Goal: Use online tool/utility: Utilize a website feature to perform a specific function

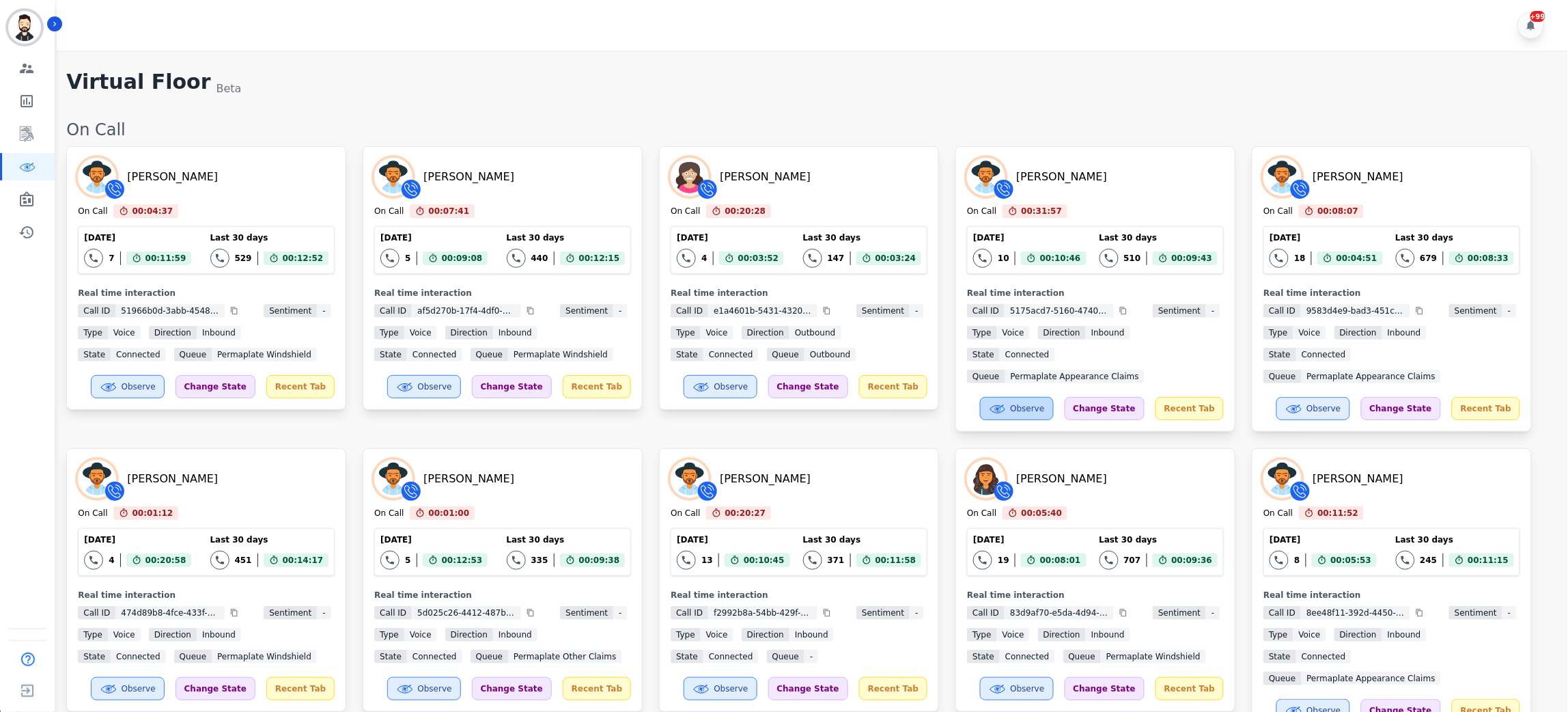
click at [1045, 403] on span "Observe" at bounding box center [1028, 408] width 34 height 11
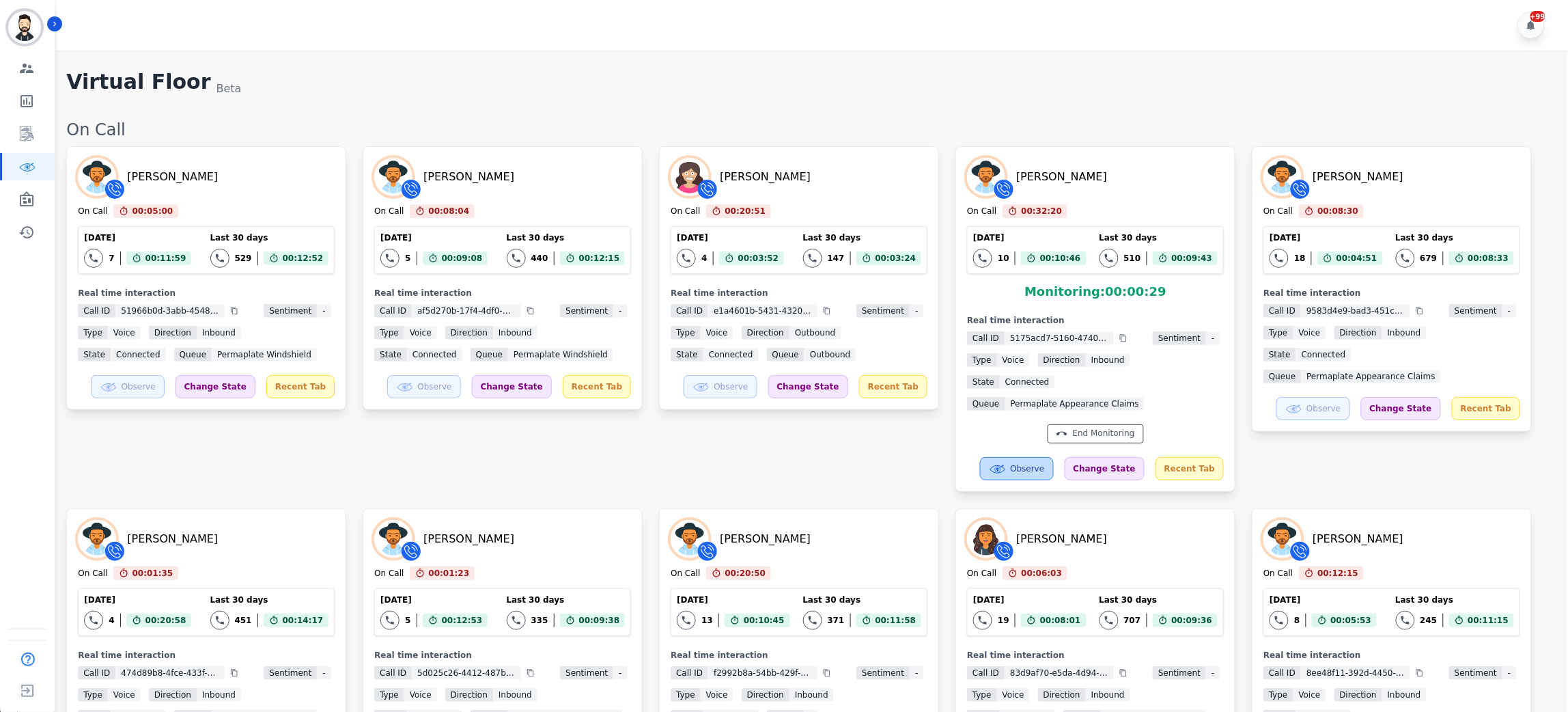
click at [1037, 463] on span "Observe" at bounding box center [1028, 468] width 34 height 11
click at [1025, 457] on button "Observe" at bounding box center [1017, 468] width 74 height 23
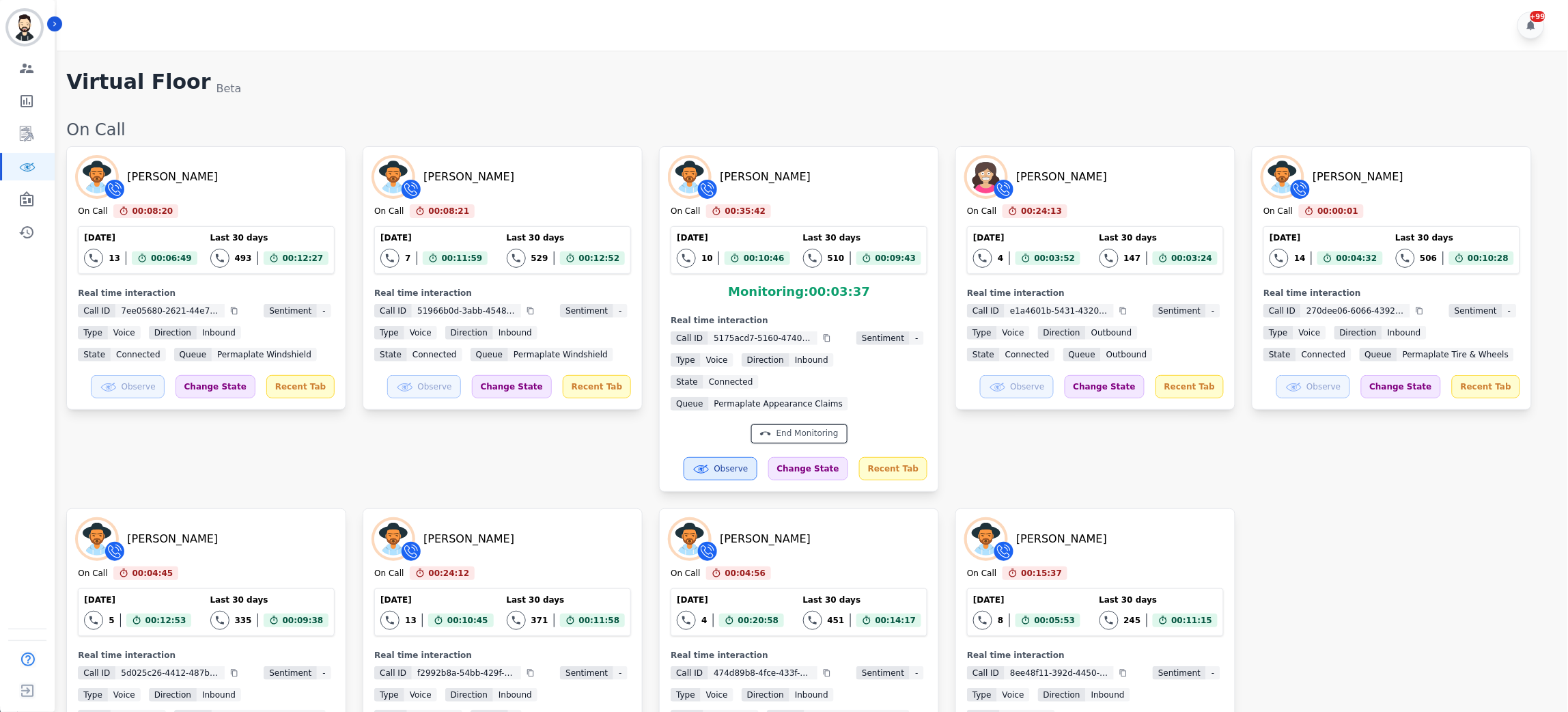
click at [807, 424] on div "End Monitoring" at bounding box center [799, 434] width 96 height 19
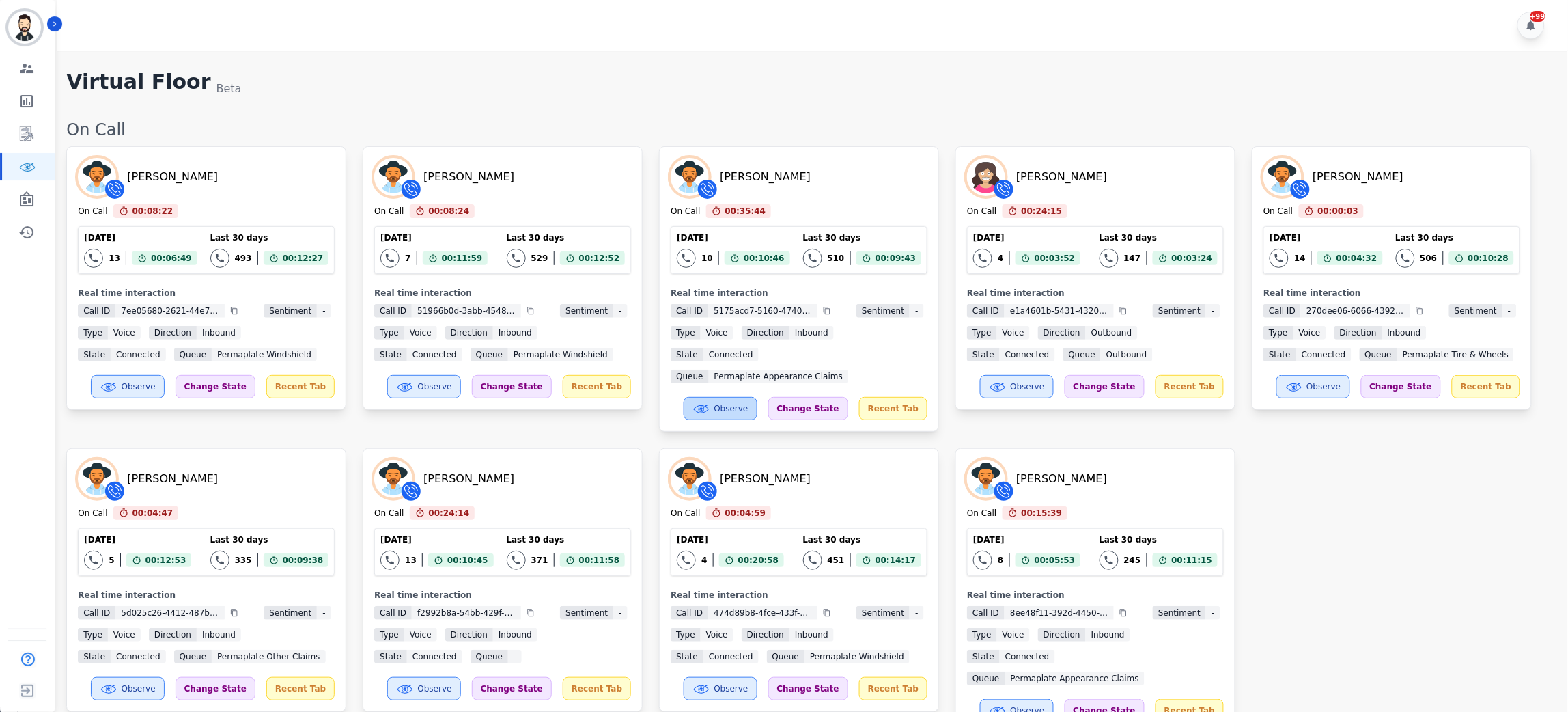
click at [741, 403] on span "Observe" at bounding box center [731, 408] width 34 height 11
